Goal: Complete application form

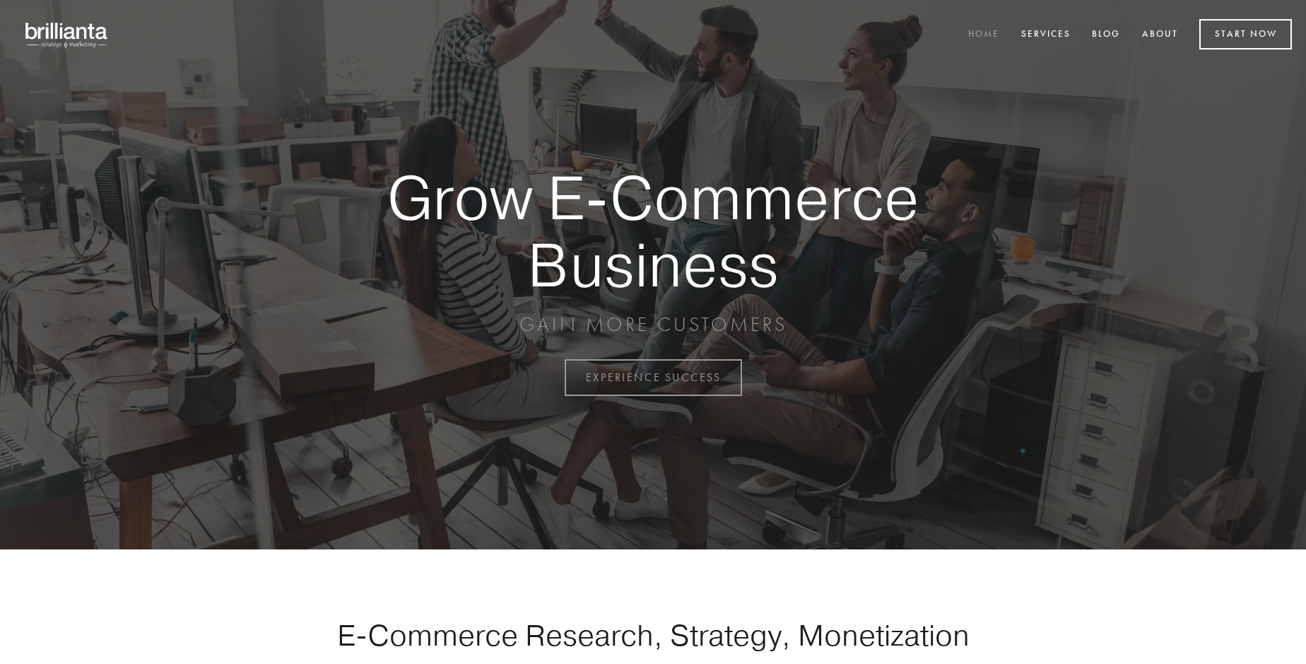
scroll to position [3705, 0]
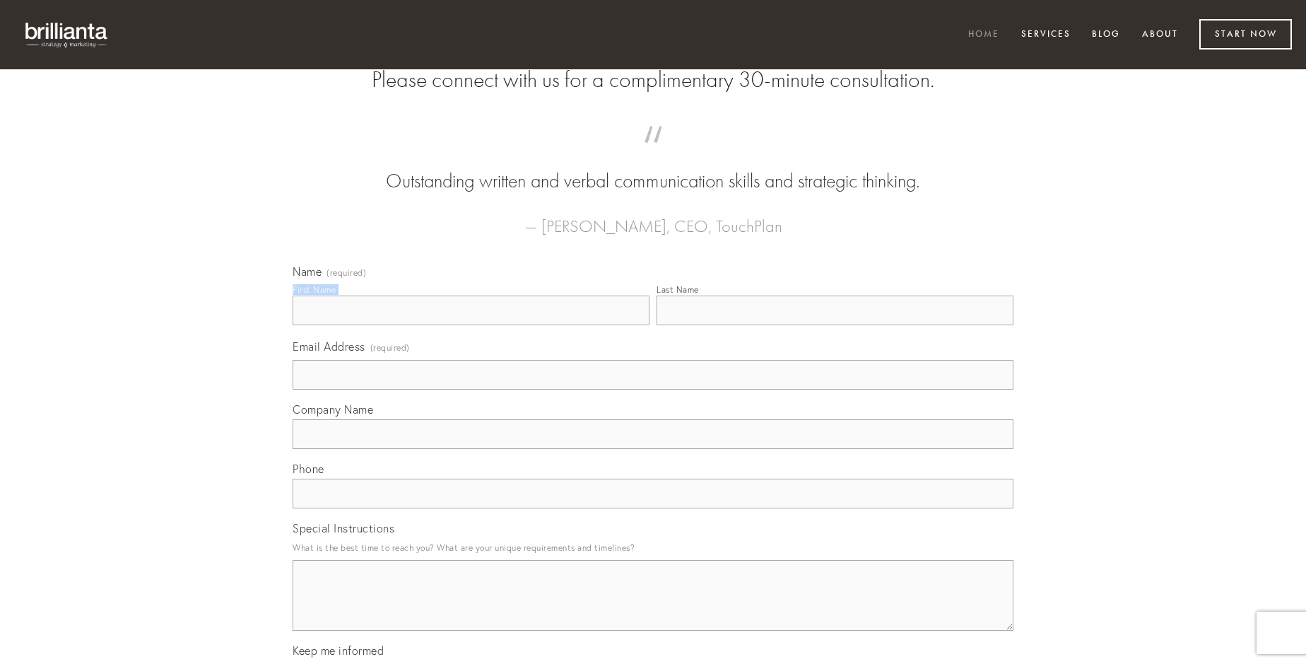
type input "[PERSON_NAME]"
click at [835, 325] on input "Last Name" at bounding box center [835, 310] width 357 height 30
type input "[PERSON_NAME]"
click at [653, 389] on input "Email Address (required)" at bounding box center [653, 375] width 721 height 30
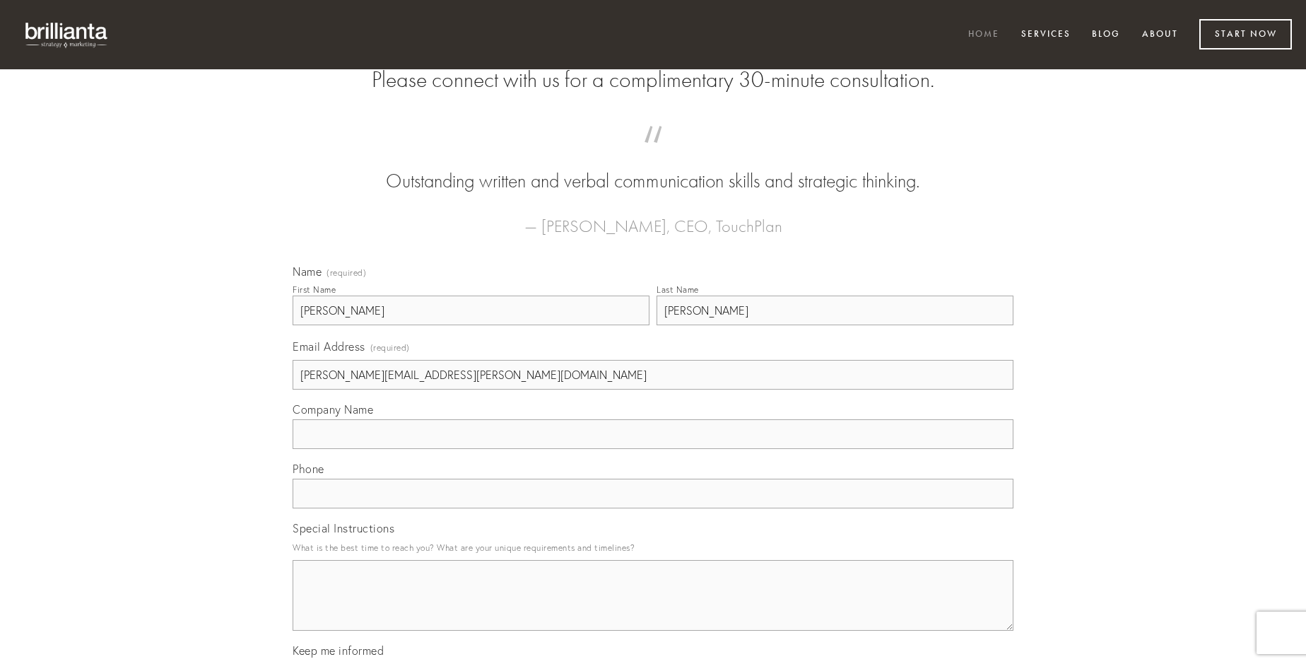
type input "[PERSON_NAME][EMAIL_ADDRESS][PERSON_NAME][DOMAIN_NAME]"
click at [653, 449] on input "Company Name" at bounding box center [653, 434] width 721 height 30
type input "rerum"
click at [653, 508] on input "text" at bounding box center [653, 493] width 721 height 30
click at [653, 608] on textarea "Special Instructions" at bounding box center [653, 595] width 721 height 71
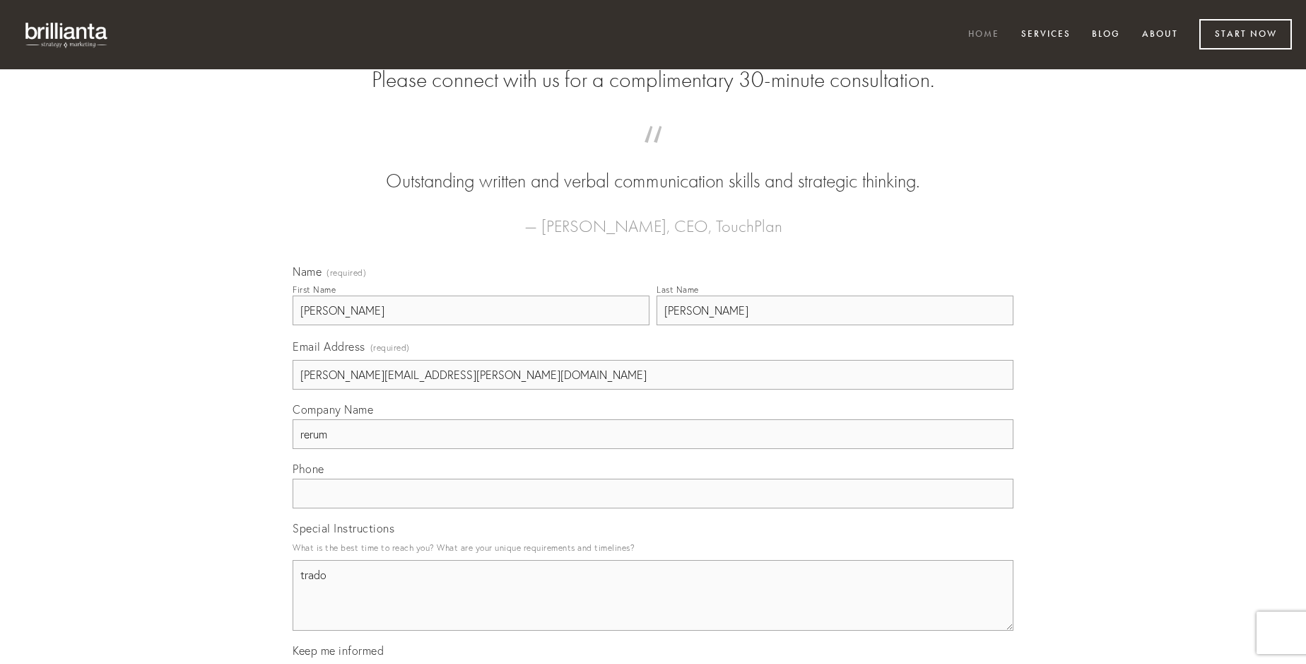
type textarea "trado"
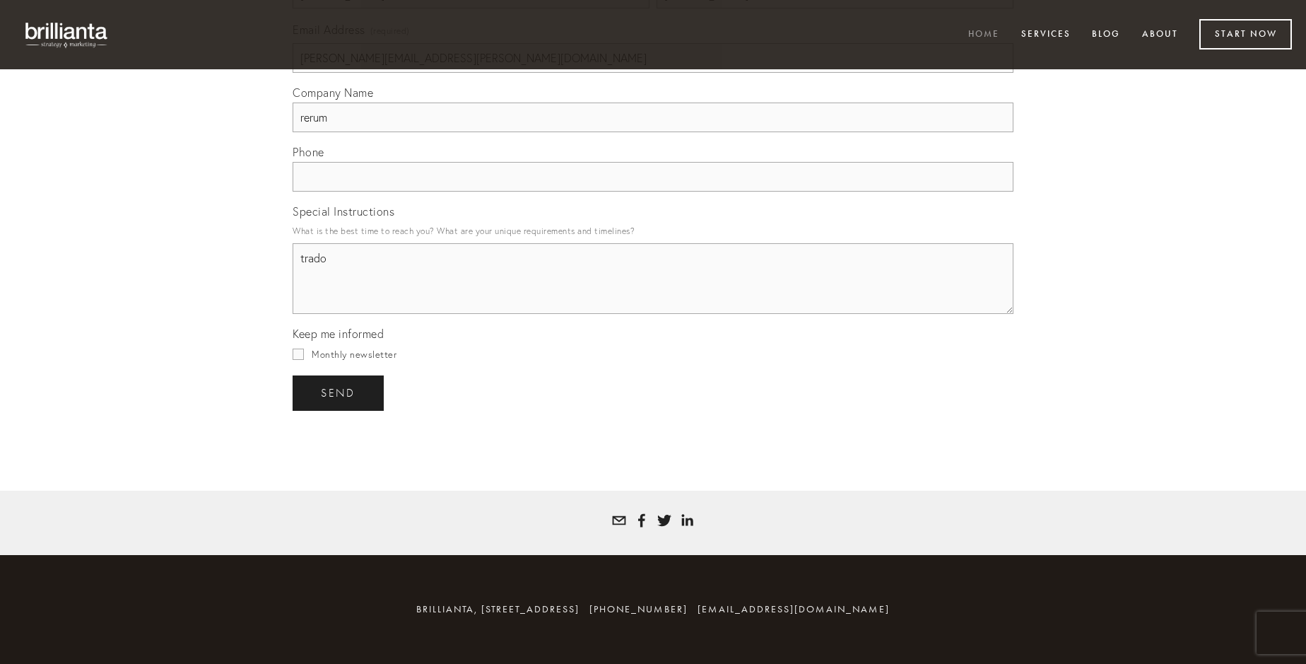
click at [339, 392] on span "send" at bounding box center [338, 393] width 35 height 13
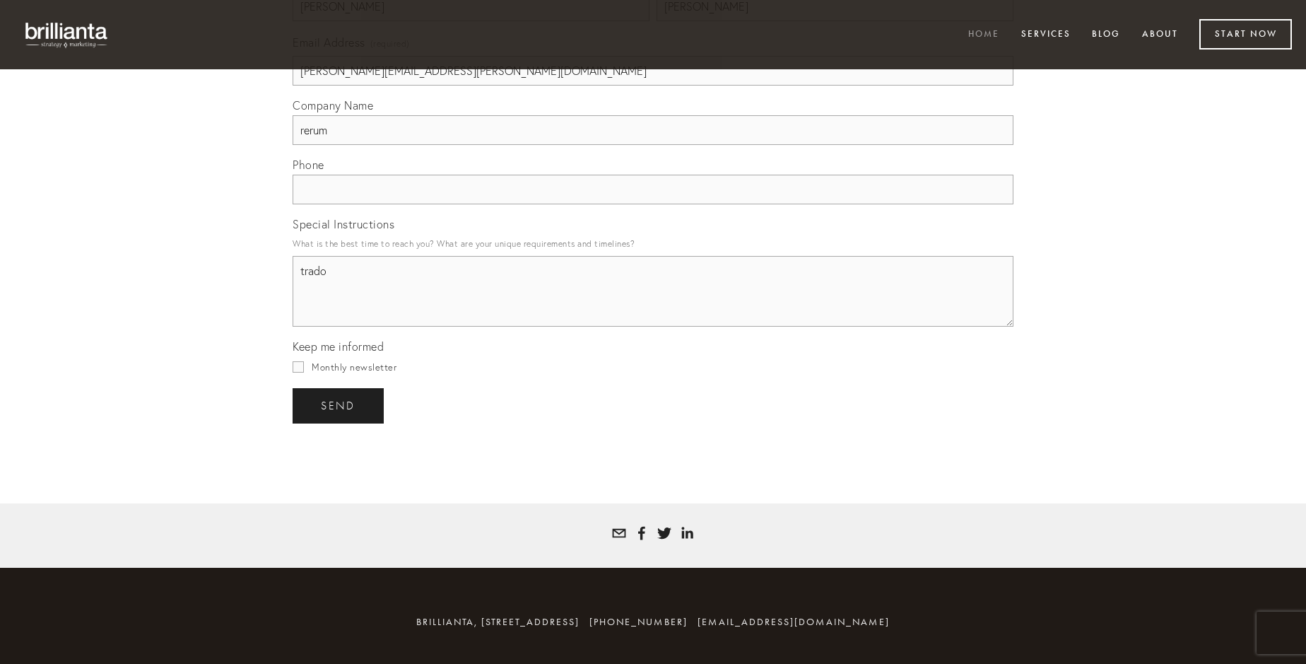
scroll to position [3663, 0]
